Goal: Information Seeking & Learning: Learn about a topic

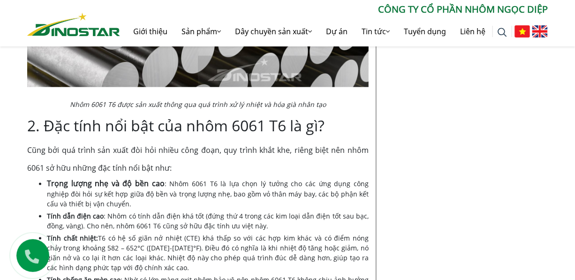
scroll to position [768, 0]
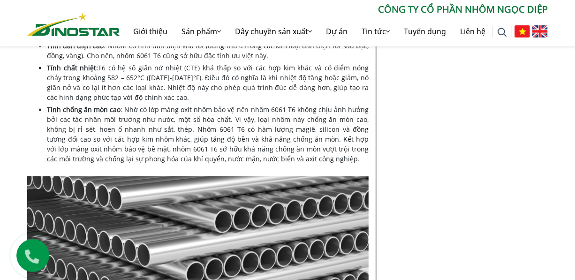
scroll to position [853, 0]
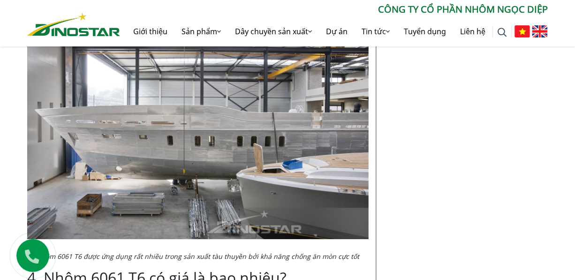
scroll to position [1535, 0]
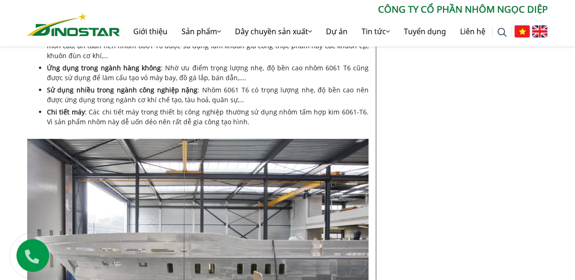
scroll to position [1450, 0]
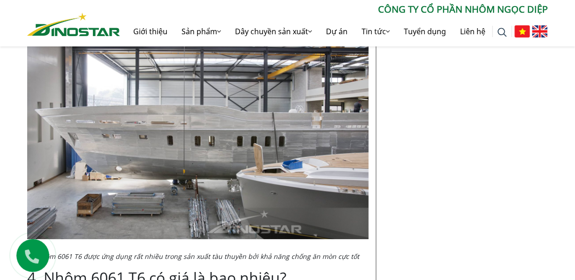
drag, startPoint x: 573, startPoint y: 141, endPoint x: 582, endPoint y: 141, distance: 8.9
click at [575, 141] on html "Giới thiệu Sản phẩm Sản phẩm Nhôm Xây dựng Nhôm Công nghiệp Nhôm Billet Nhôm Th…" at bounding box center [287, 39] width 575 height 2978
drag, startPoint x: 66, startPoint y: 145, endPoint x: 102, endPoint y: 143, distance: 36.6
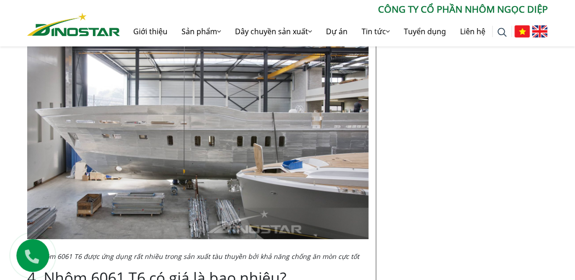
drag, startPoint x: 118, startPoint y: 144, endPoint x: 124, endPoint y: 144, distance: 6.6
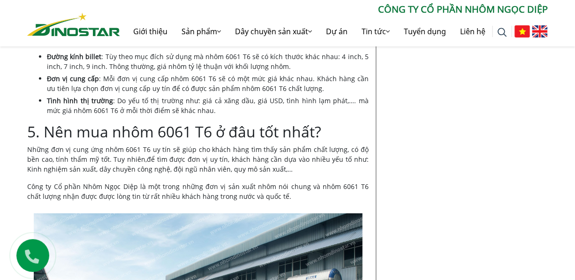
scroll to position [1791, 0]
